Goal: Task Accomplishment & Management: Manage account settings

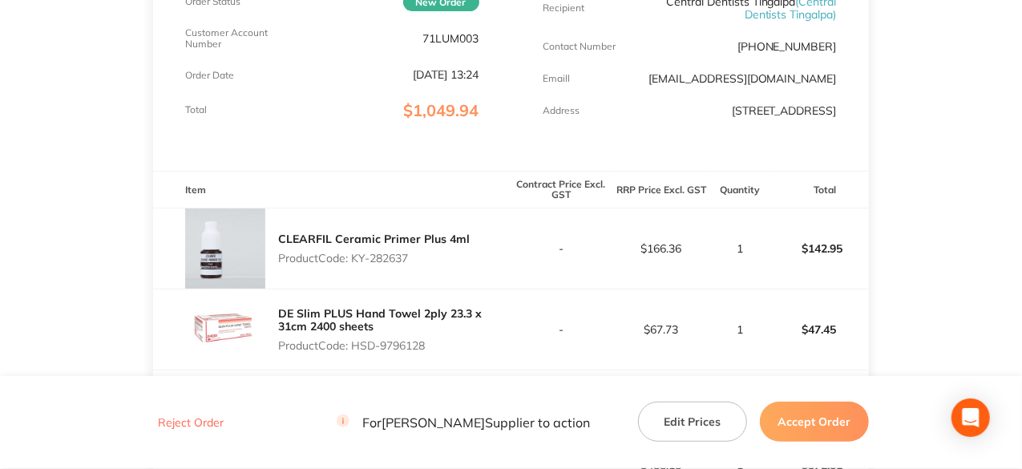
scroll to position [321, 0]
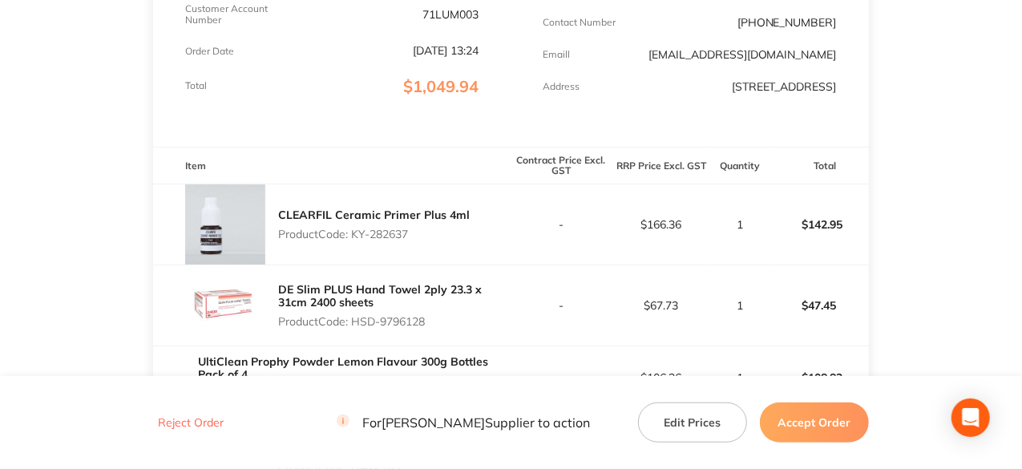
drag, startPoint x: 412, startPoint y: 245, endPoint x: 356, endPoint y: 243, distance: 56.1
click at [356, 241] on p "Product Code: KY-282637" at bounding box center [374, 234] width 192 height 13
copy p "KY-282637"
drag, startPoint x: 431, startPoint y: 332, endPoint x: 357, endPoint y: 333, distance: 74.6
click at [357, 328] on p "Product Code: HSD-9796128" at bounding box center [394, 321] width 233 height 13
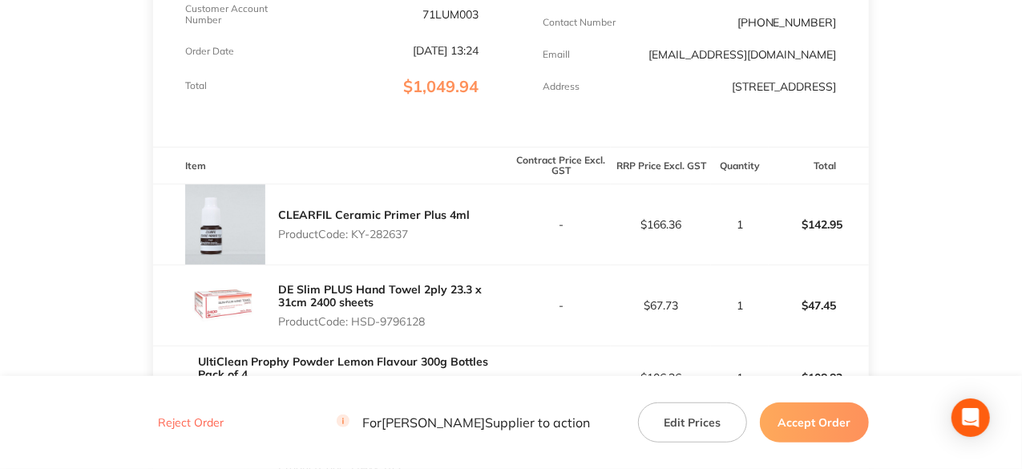
copy p "HSD-9796128"
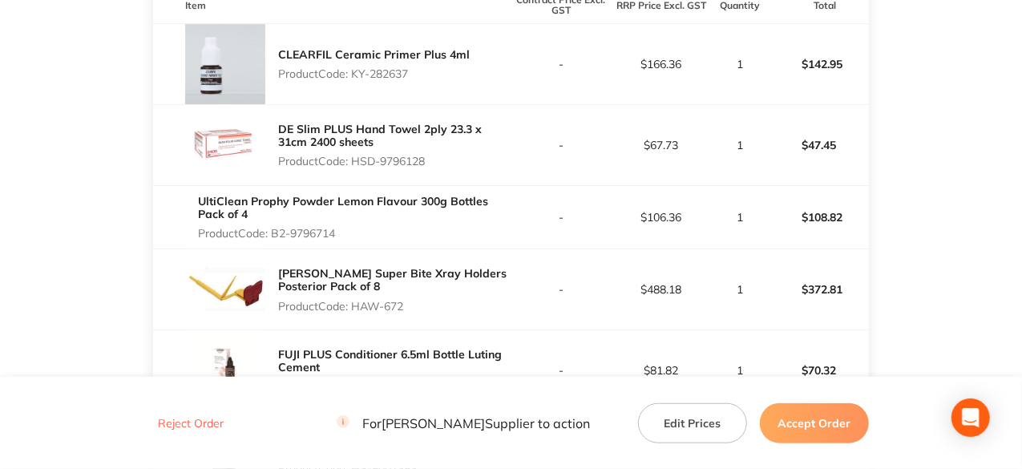
scroll to position [401, 0]
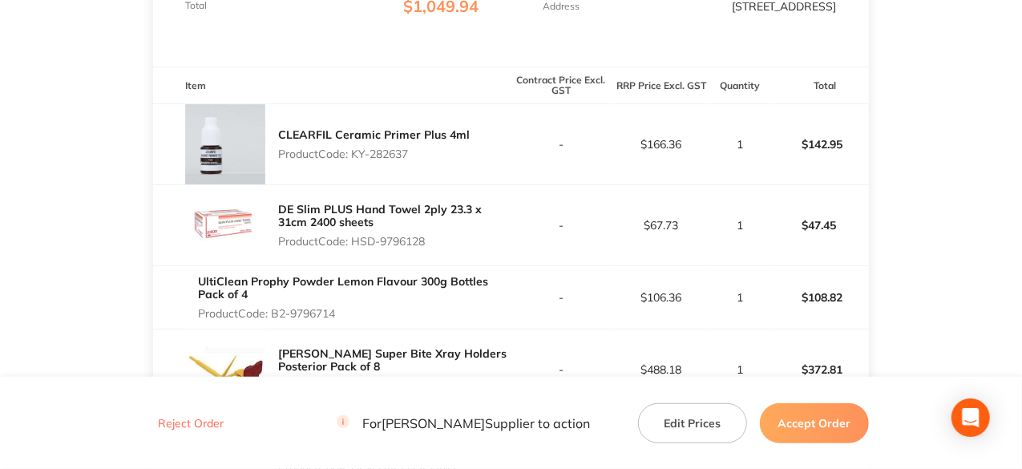
drag, startPoint x: 342, startPoint y: 245, endPoint x: 275, endPoint y: 328, distance: 106.1
click at [275, 320] on p "Product Code: B2-9796714" at bounding box center [354, 313] width 313 height 13
copy p "B2-9796714"
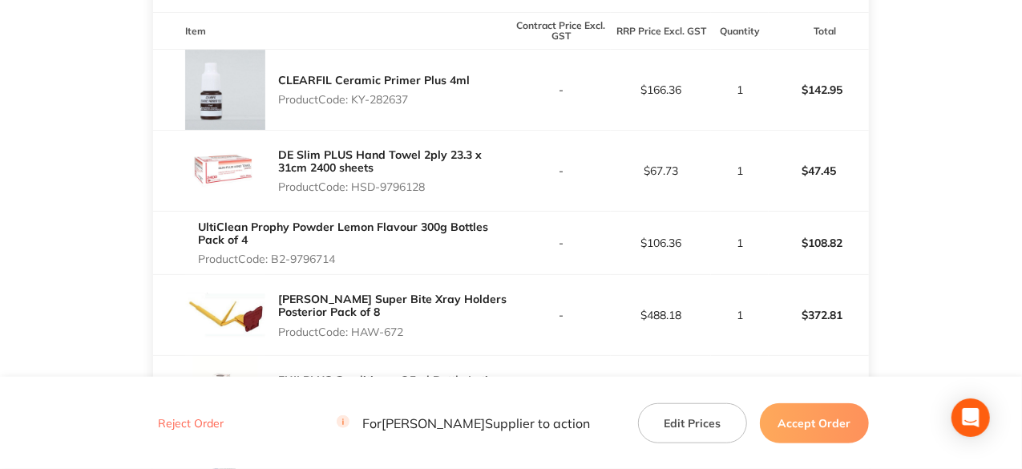
scroll to position [481, 0]
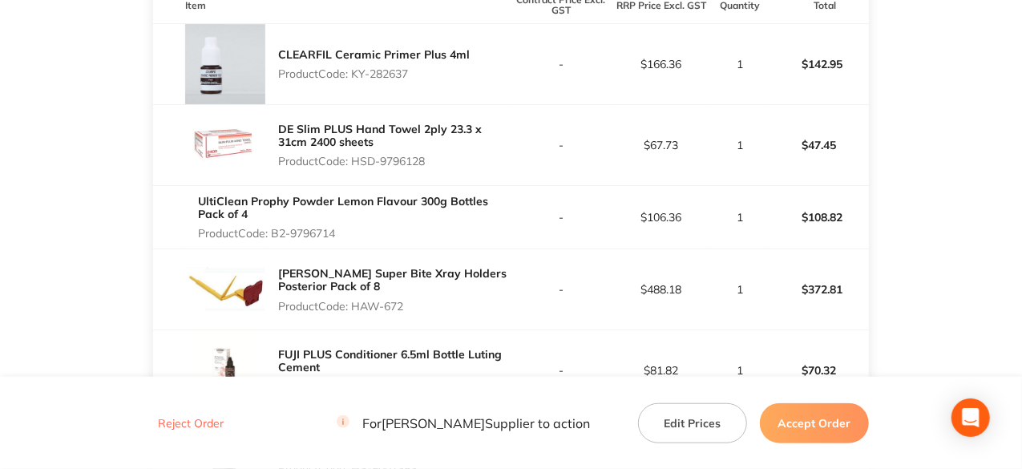
drag, startPoint x: 407, startPoint y: 317, endPoint x: 356, endPoint y: 317, distance: 51.3
click at [356, 313] on p "Product Code: HAW-672" at bounding box center [394, 306] width 233 height 13
copy p "HAW-672"
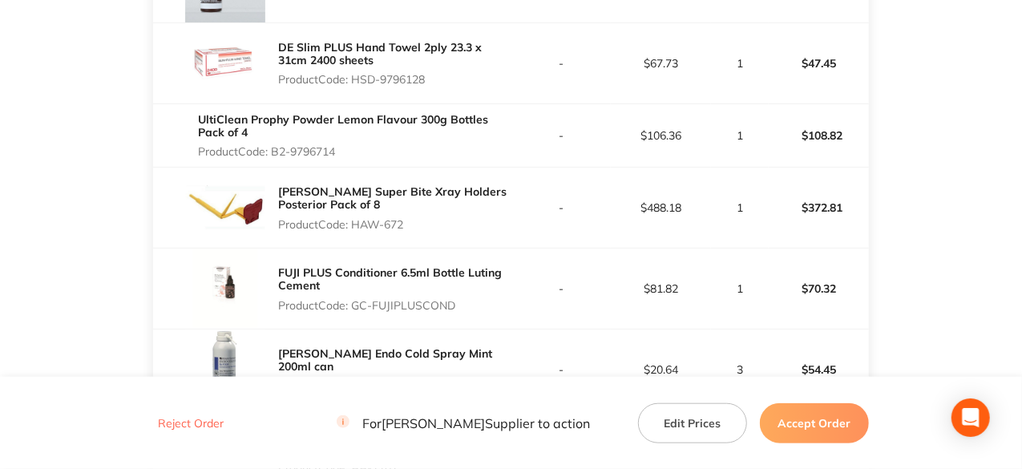
scroll to position [641, 0]
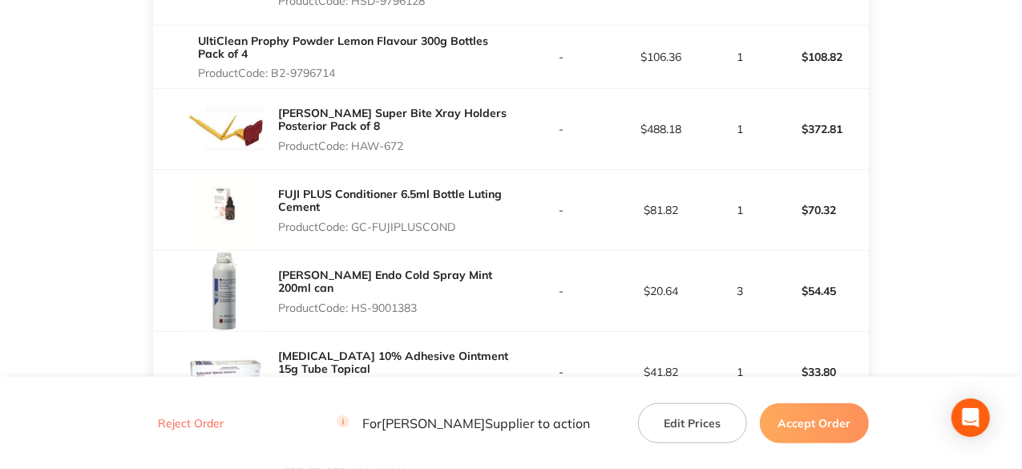
drag, startPoint x: 455, startPoint y: 237, endPoint x: 354, endPoint y: 238, distance: 101.8
click at [354, 233] on p "Product Code: GC-FUJIPLUSCOND" at bounding box center [394, 226] width 233 height 13
copy p "GC-FUJIPLUSCOND"
drag, startPoint x: 422, startPoint y: 317, endPoint x: 355, endPoint y: 318, distance: 66.6
click at [355, 314] on p "Product Code: HS-9001383" at bounding box center [394, 307] width 233 height 13
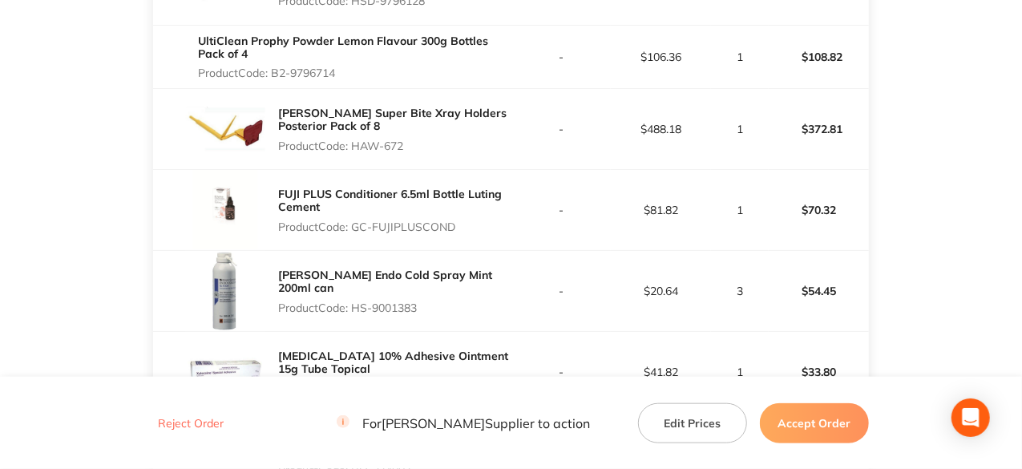
copy p "HS-9001383"
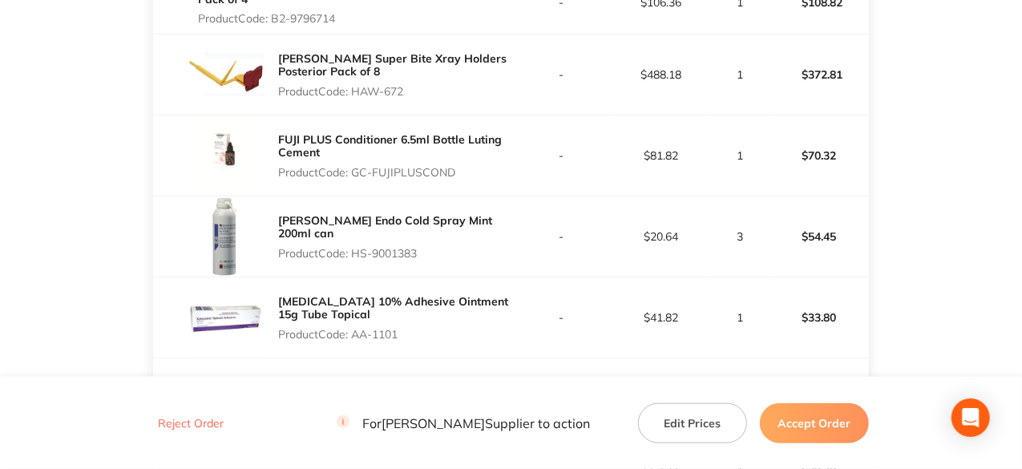
scroll to position [722, 0]
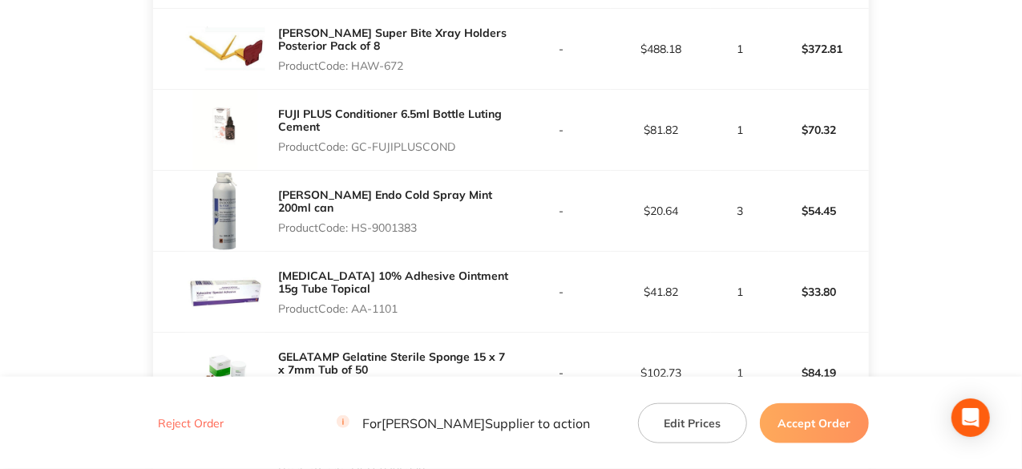
drag, startPoint x: 400, startPoint y: 320, endPoint x: 353, endPoint y: 320, distance: 47.3
click at [353, 315] on p "Product Code: AA-1101" at bounding box center [394, 308] width 233 height 13
copy p "AA-1101"
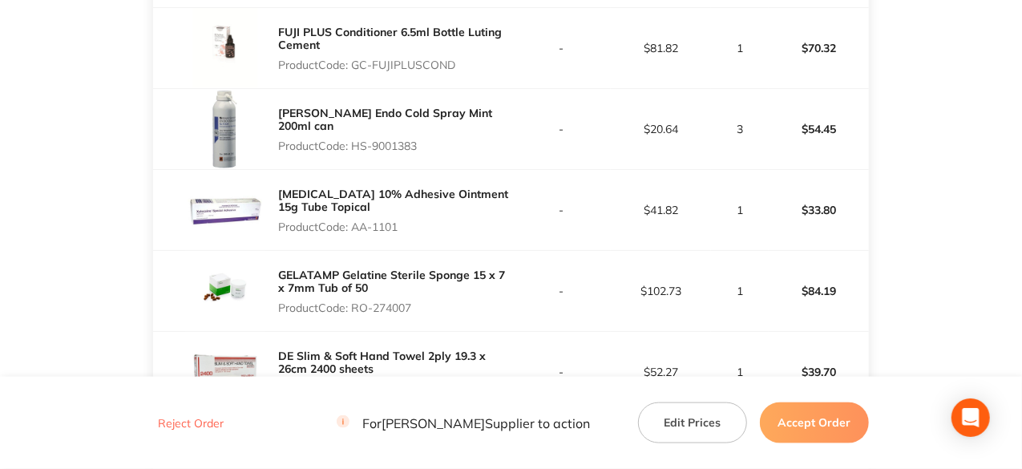
scroll to position [882, 0]
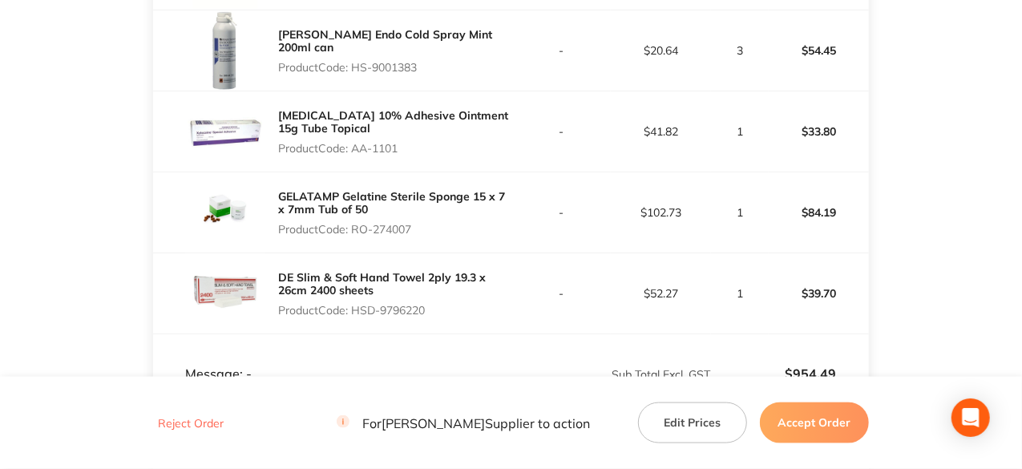
drag, startPoint x: 414, startPoint y: 236, endPoint x: 357, endPoint y: 235, distance: 56.9
click at [357, 235] on p "Product Code: RO-274007" at bounding box center [394, 229] width 233 height 13
copy p "RO-274007"
drag, startPoint x: 430, startPoint y: 317, endPoint x: 353, endPoint y: 329, distance: 77.9
click at [353, 322] on div "DE Slim & Soft Hand Towel 2ply 19.3 x 26cm 2400 sheets Product Code: HSD-9796220" at bounding box center [394, 294] width 233 height 58
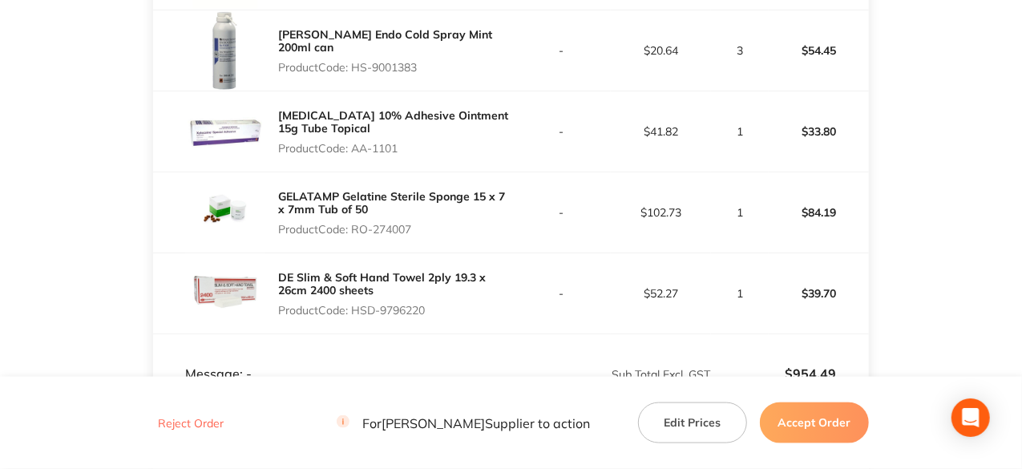
copy p "HSD-9796220"
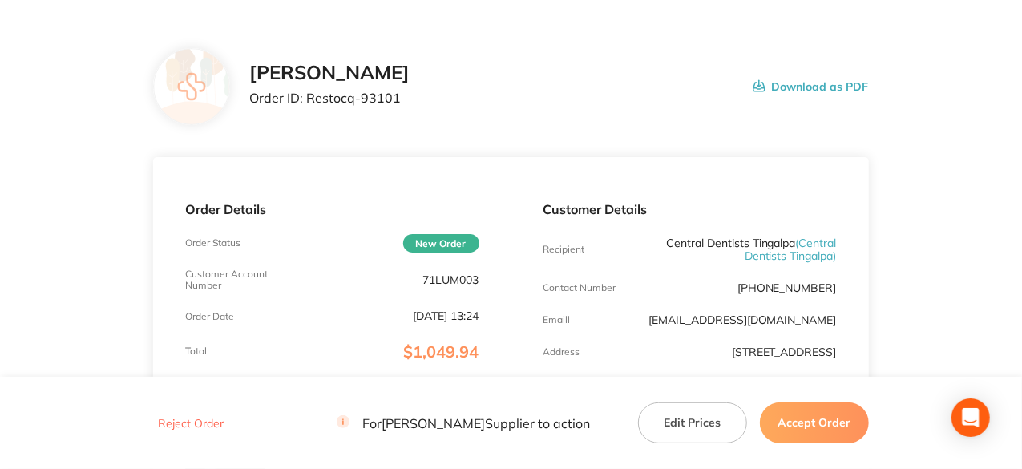
scroll to position [80, 0]
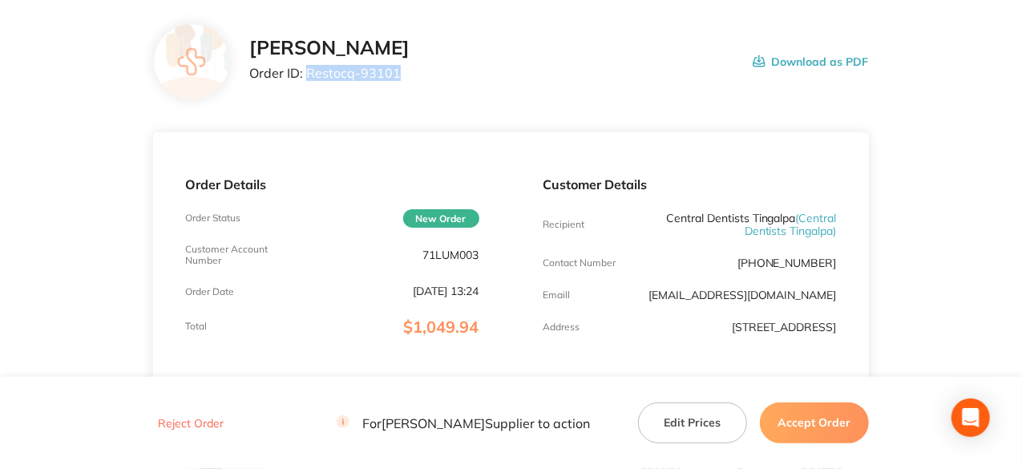
drag, startPoint x: 396, startPoint y: 75, endPoint x: 307, endPoint y: 76, distance: 89.0
click at [307, 76] on p "Order ID: Restocq- 93101" at bounding box center [329, 73] width 160 height 14
copy p "Restocq- 93101"
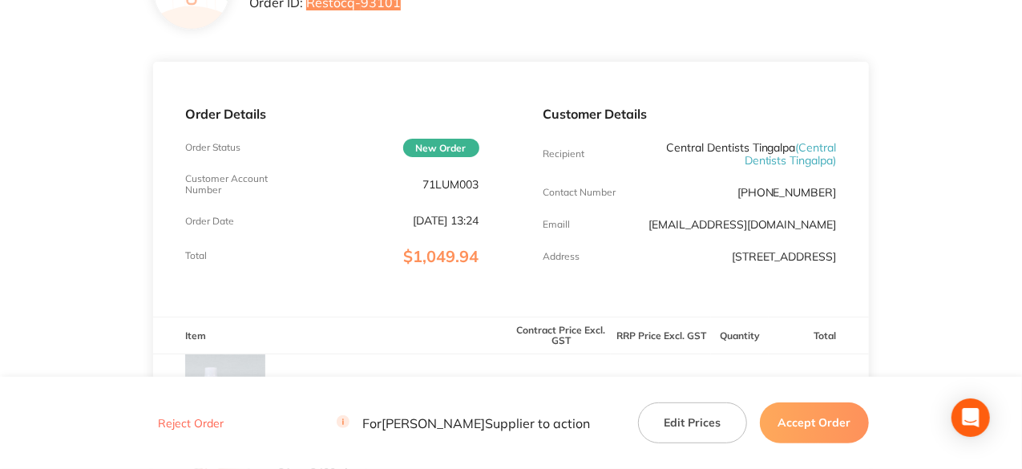
scroll to position [0, 0]
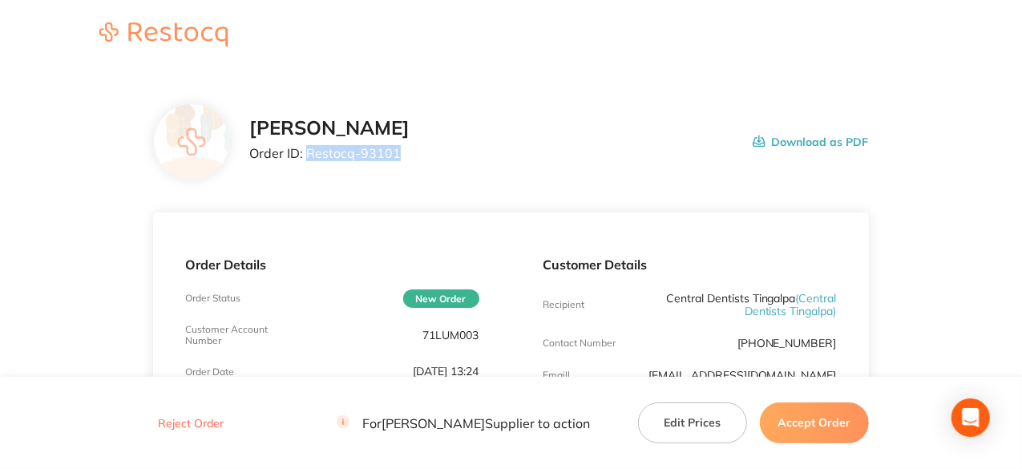
click at [816, 423] on button "Accept Order" at bounding box center [814, 422] width 109 height 40
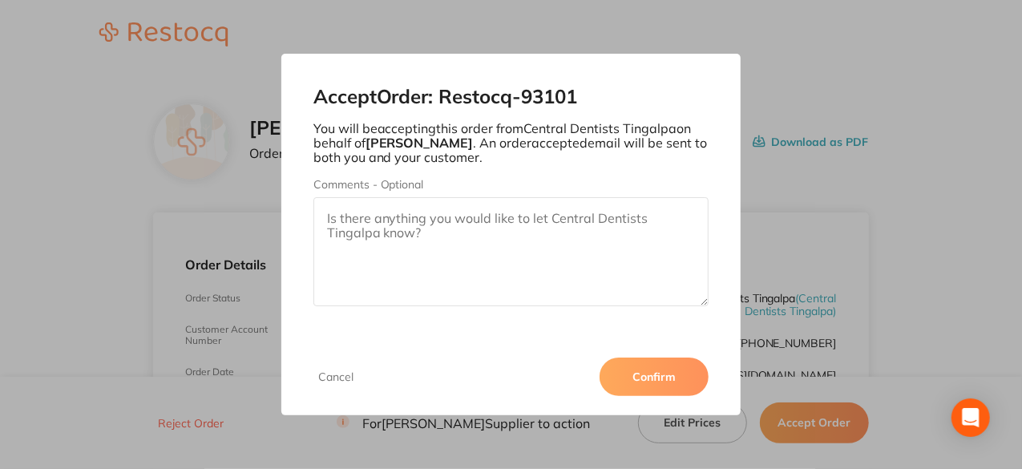
click at [675, 368] on button "Confirm" at bounding box center [654, 377] width 109 height 38
